Goal: Transaction & Acquisition: Purchase product/service

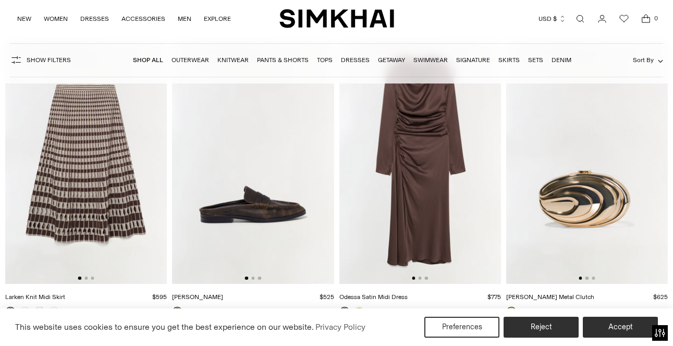
scroll to position [7877, 0]
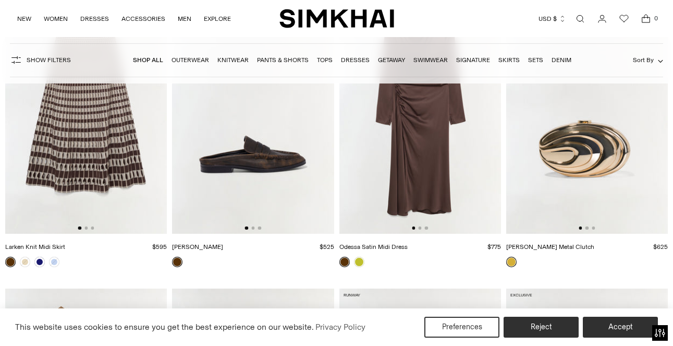
click at [80, 171] on img at bounding box center [86, 112] width 162 height 242
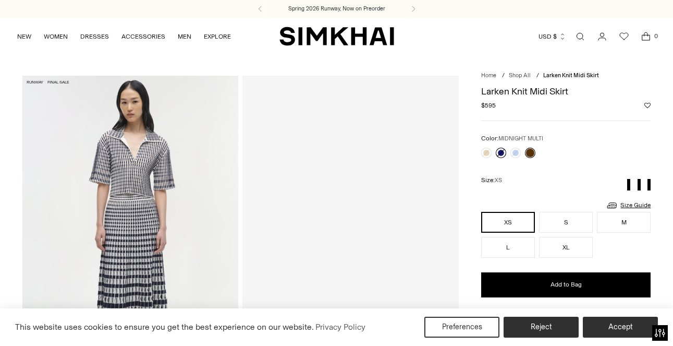
click at [500, 154] on link at bounding box center [501, 152] width 10 height 10
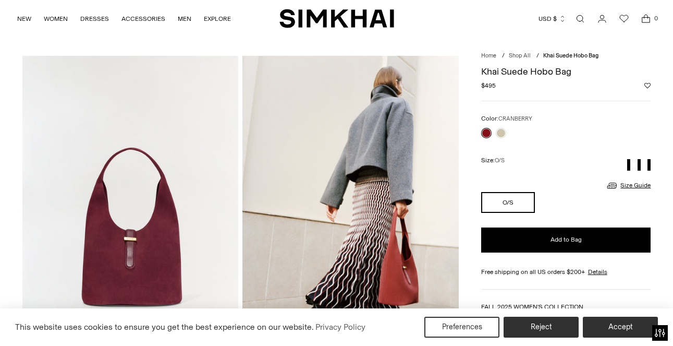
scroll to position [19, 0]
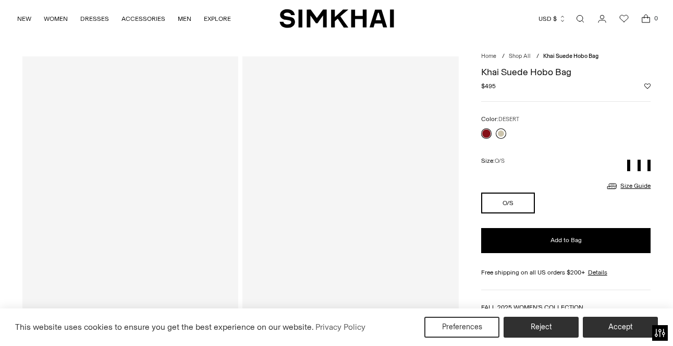
click at [500, 133] on link at bounding box center [501, 133] width 10 height 10
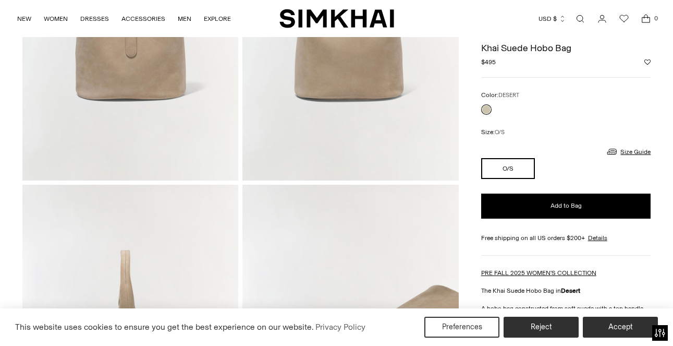
scroll to position [117, 0]
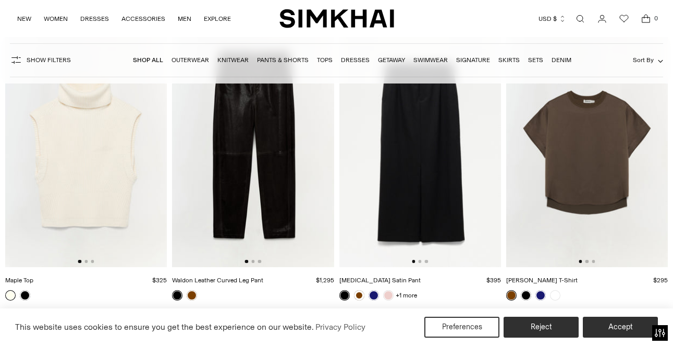
scroll to position [13486, 0]
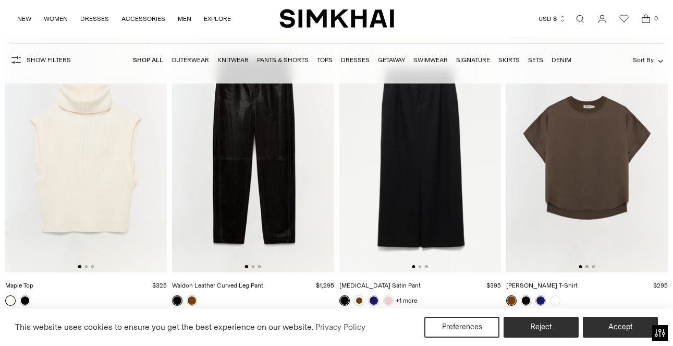
click at [92, 175] on img at bounding box center [86, 151] width 162 height 242
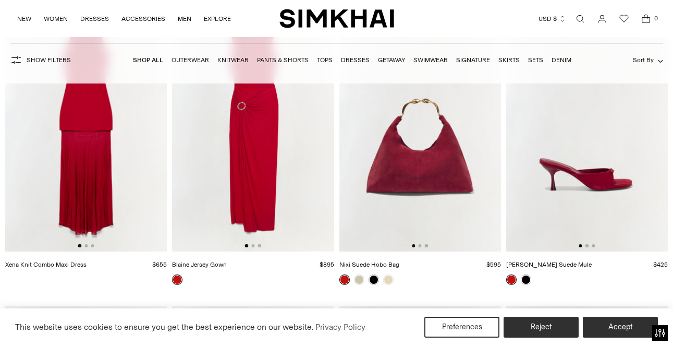
scroll to position [17372, 0]
click at [431, 169] on img at bounding box center [420, 129] width 162 height 242
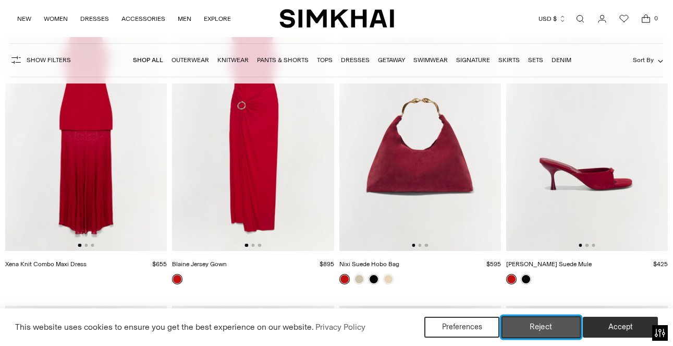
click at [537, 325] on button "Reject" at bounding box center [541, 327] width 80 height 22
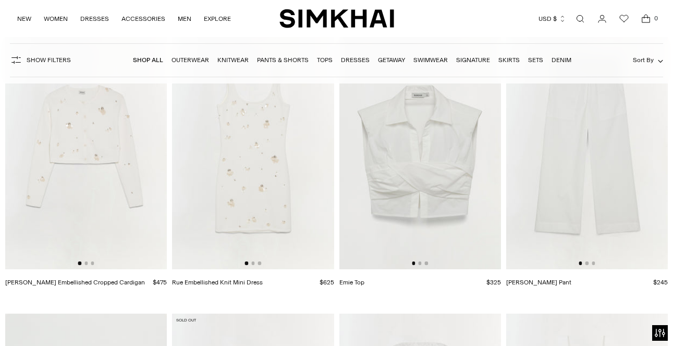
scroll to position [0, 9]
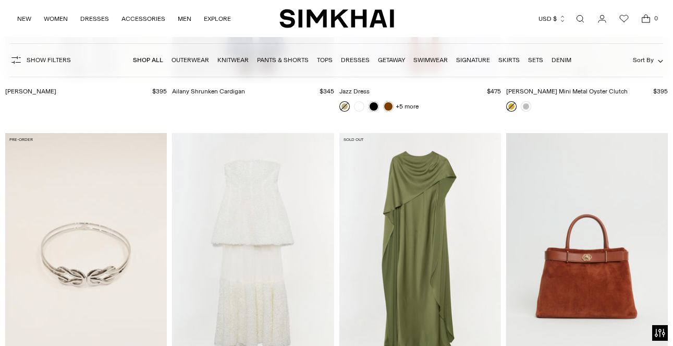
scroll to position [39488, 0]
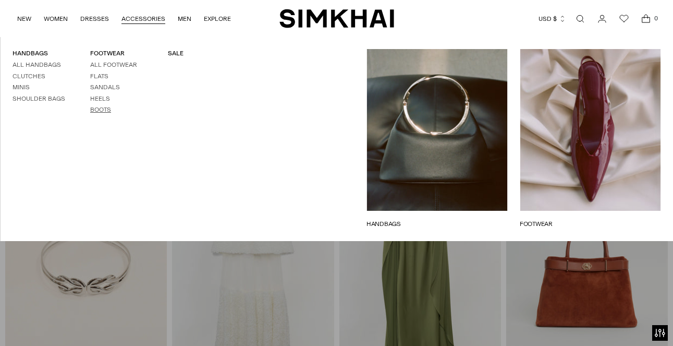
click at [95, 110] on link "Boots" at bounding box center [100, 109] width 21 height 7
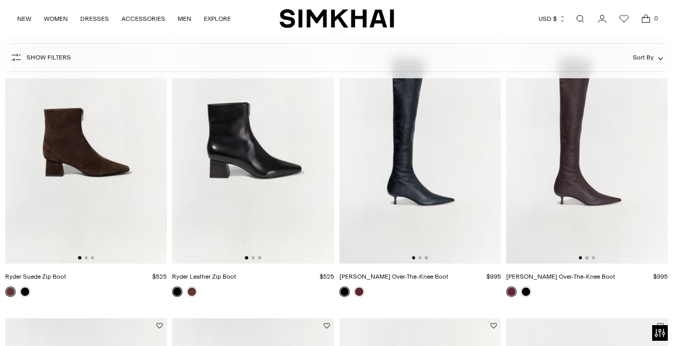
scroll to position [718, 0]
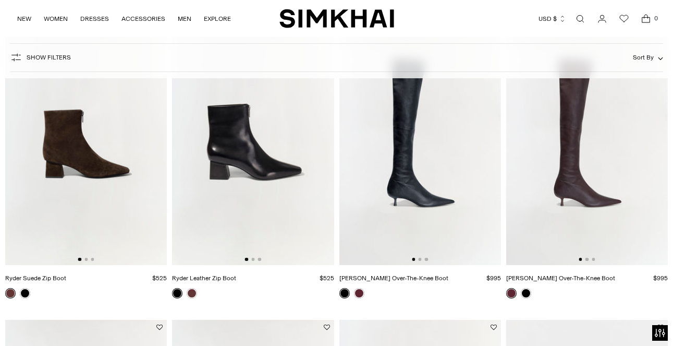
click at [90, 178] on img at bounding box center [86, 143] width 162 height 242
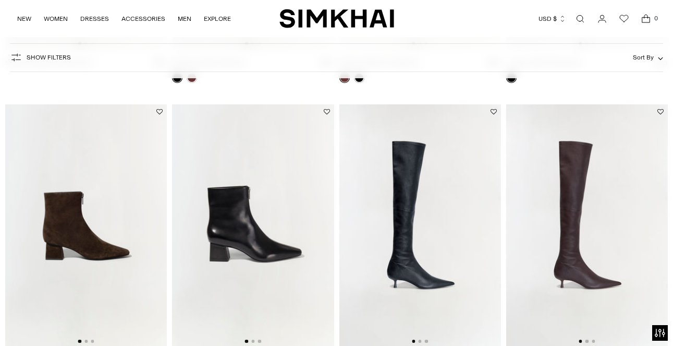
scroll to position [638, 0]
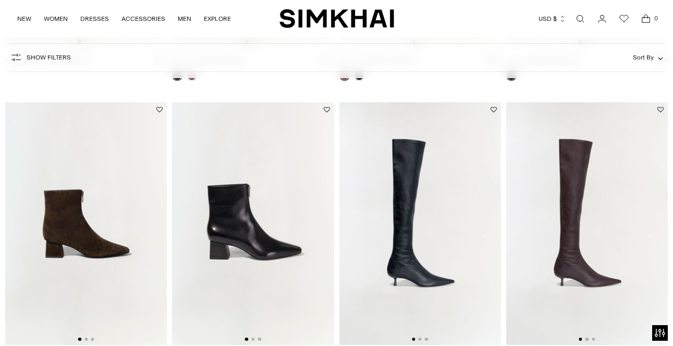
click at [414, 243] on img at bounding box center [420, 223] width 162 height 242
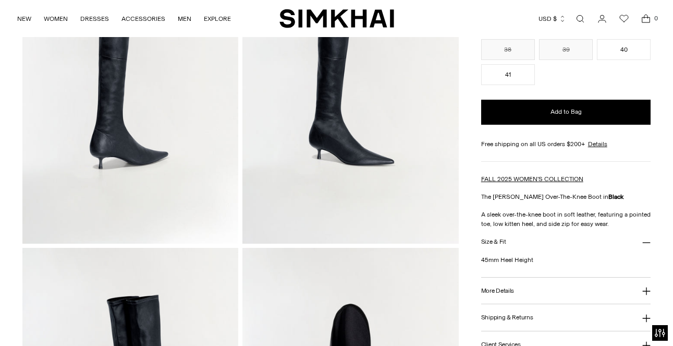
scroll to position [250, 0]
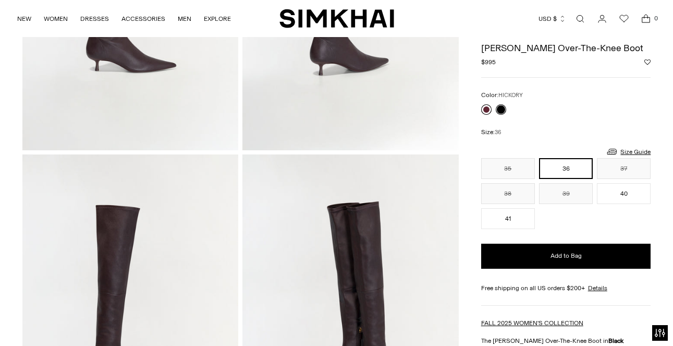
click at [486, 108] on link at bounding box center [486, 109] width 10 height 10
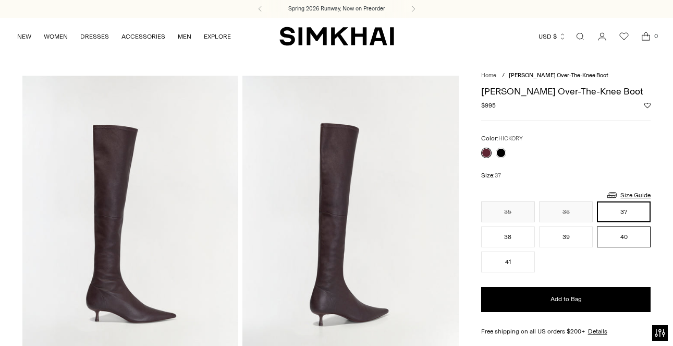
click at [631, 243] on button "40" at bounding box center [624, 236] width 54 height 21
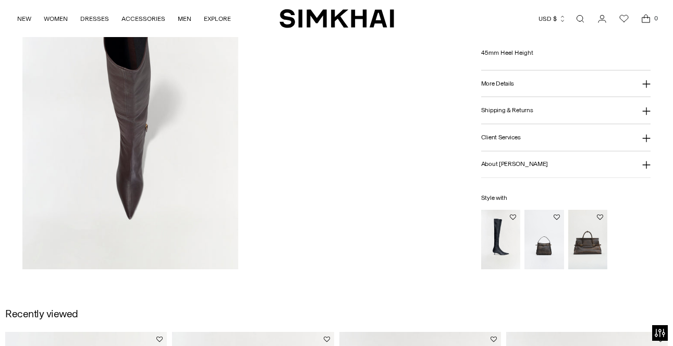
scroll to position [782, 0]
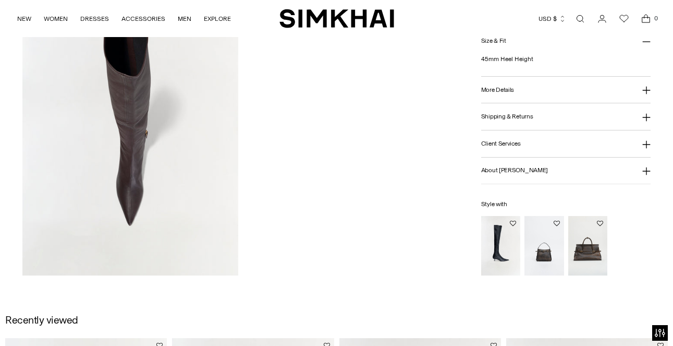
click at [644, 88] on icon at bounding box center [646, 91] width 8 height 8
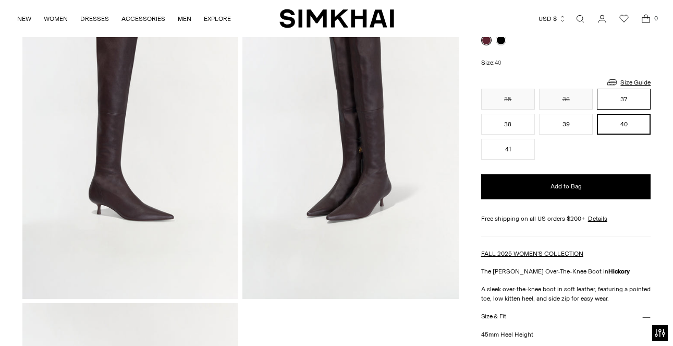
scroll to position [435, 0]
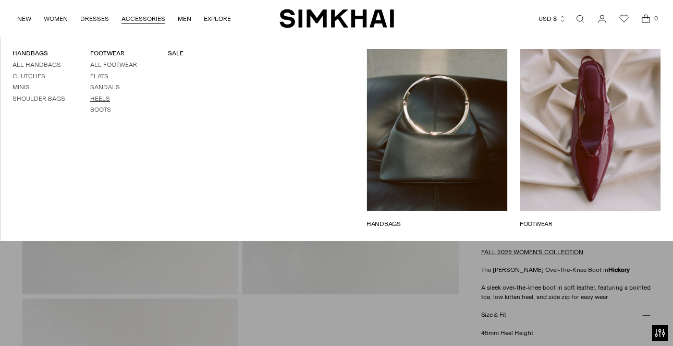
click at [97, 100] on link "Heels" at bounding box center [100, 98] width 20 height 7
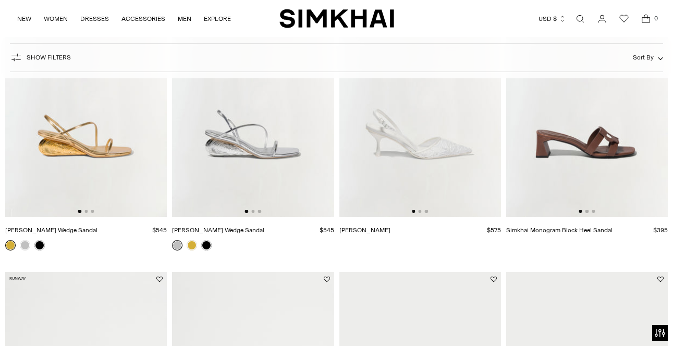
scroll to position [1028, 0]
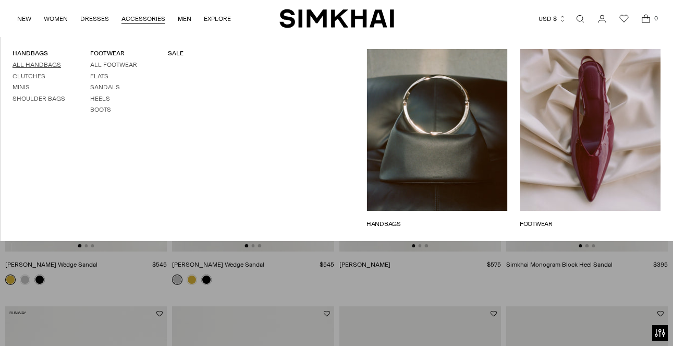
click at [26, 66] on link "All Handbags" at bounding box center [37, 64] width 48 height 7
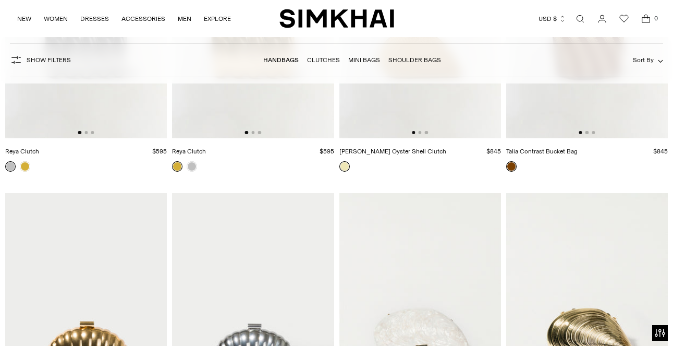
scroll to position [2117, 0]
